Goal: Navigation & Orientation: Find specific page/section

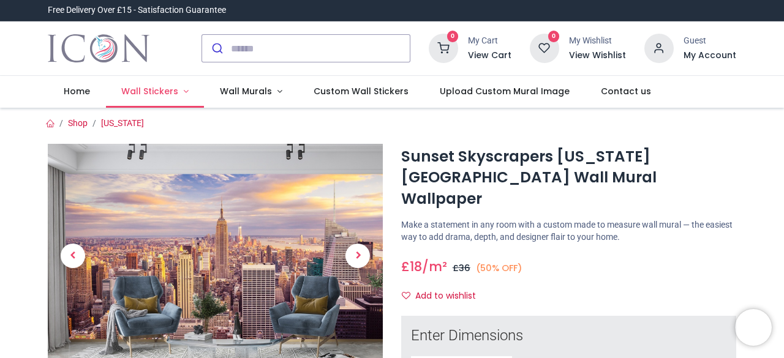
click at [174, 91] on span "Wall Stickers" at bounding box center [149, 91] width 57 height 12
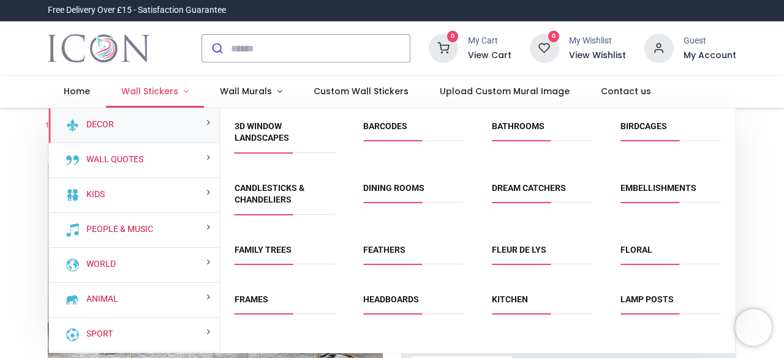
click at [174, 91] on span "Wall Stickers" at bounding box center [149, 91] width 57 height 12
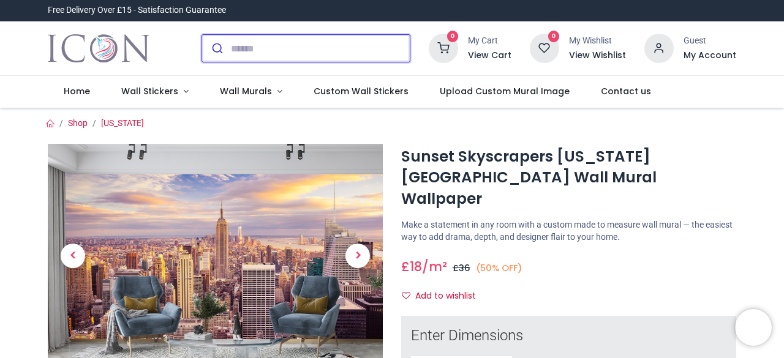
click at [236, 47] on input "search" at bounding box center [320, 48] width 179 height 27
paste input "**********"
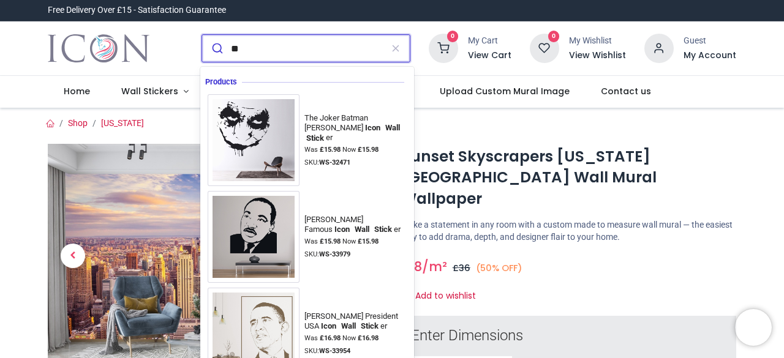
type input "*"
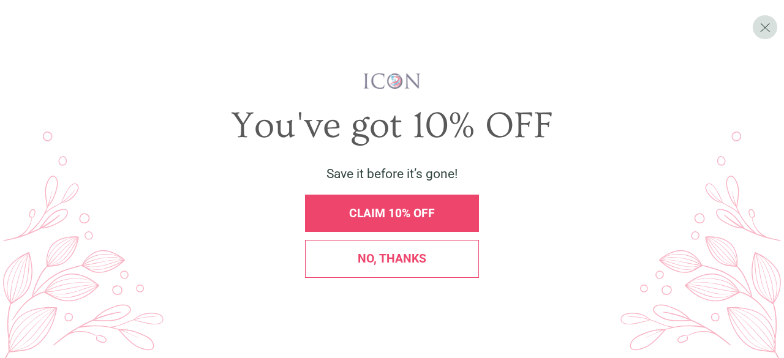
click at [408, 263] on span "No, thanks" at bounding box center [392, 259] width 69 height 14
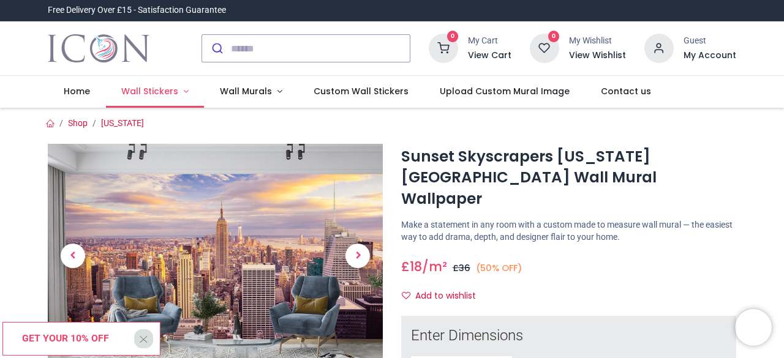
click at [151, 88] on span "Wall Stickers" at bounding box center [149, 91] width 57 height 12
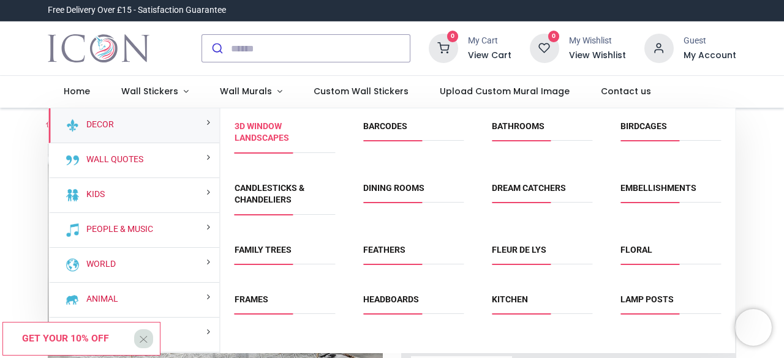
click at [274, 141] on link "3D Window Landscapes" at bounding box center [261, 132] width 54 height 22
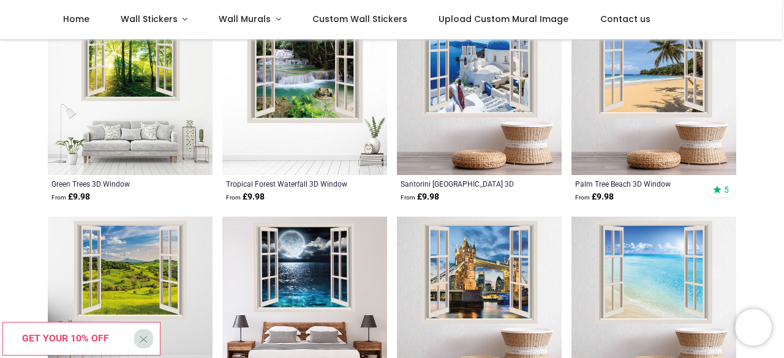
scroll to position [490, 0]
